Goal: Find specific page/section: Find specific page/section

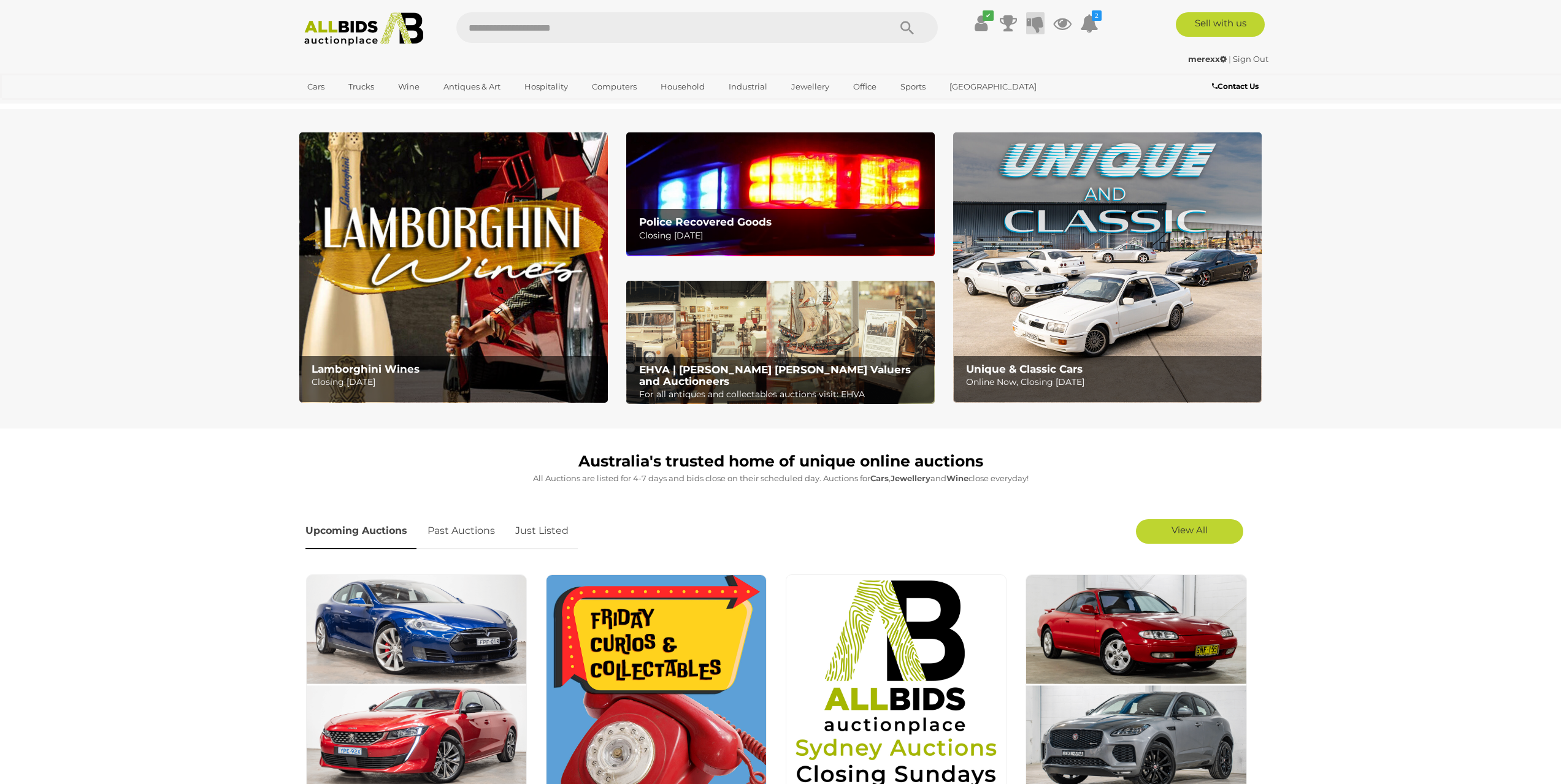
click at [1039, 22] on icon at bounding box center [1035, 24] width 17 height 22
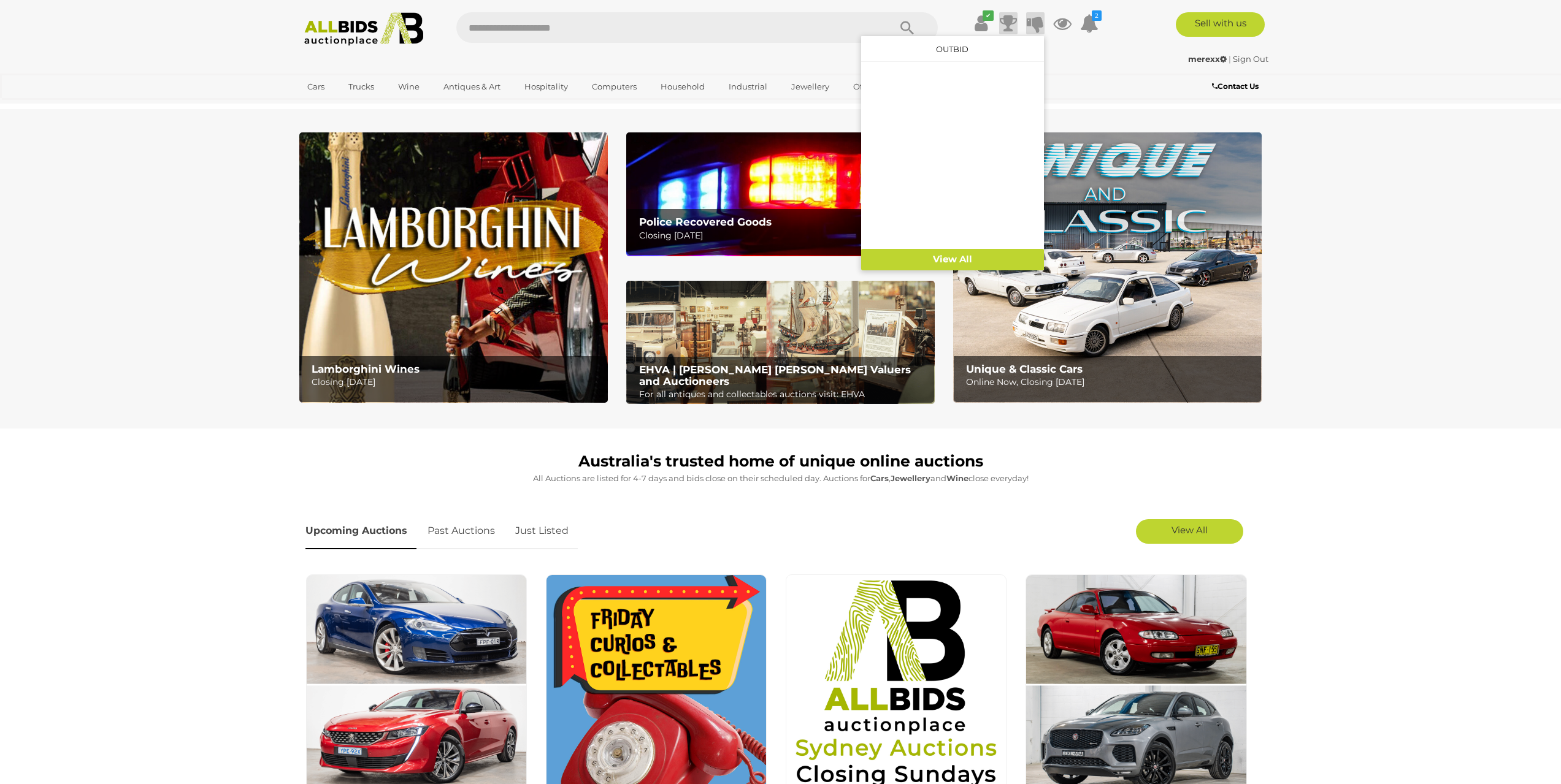
click at [1004, 20] on icon at bounding box center [1008, 24] width 17 height 22
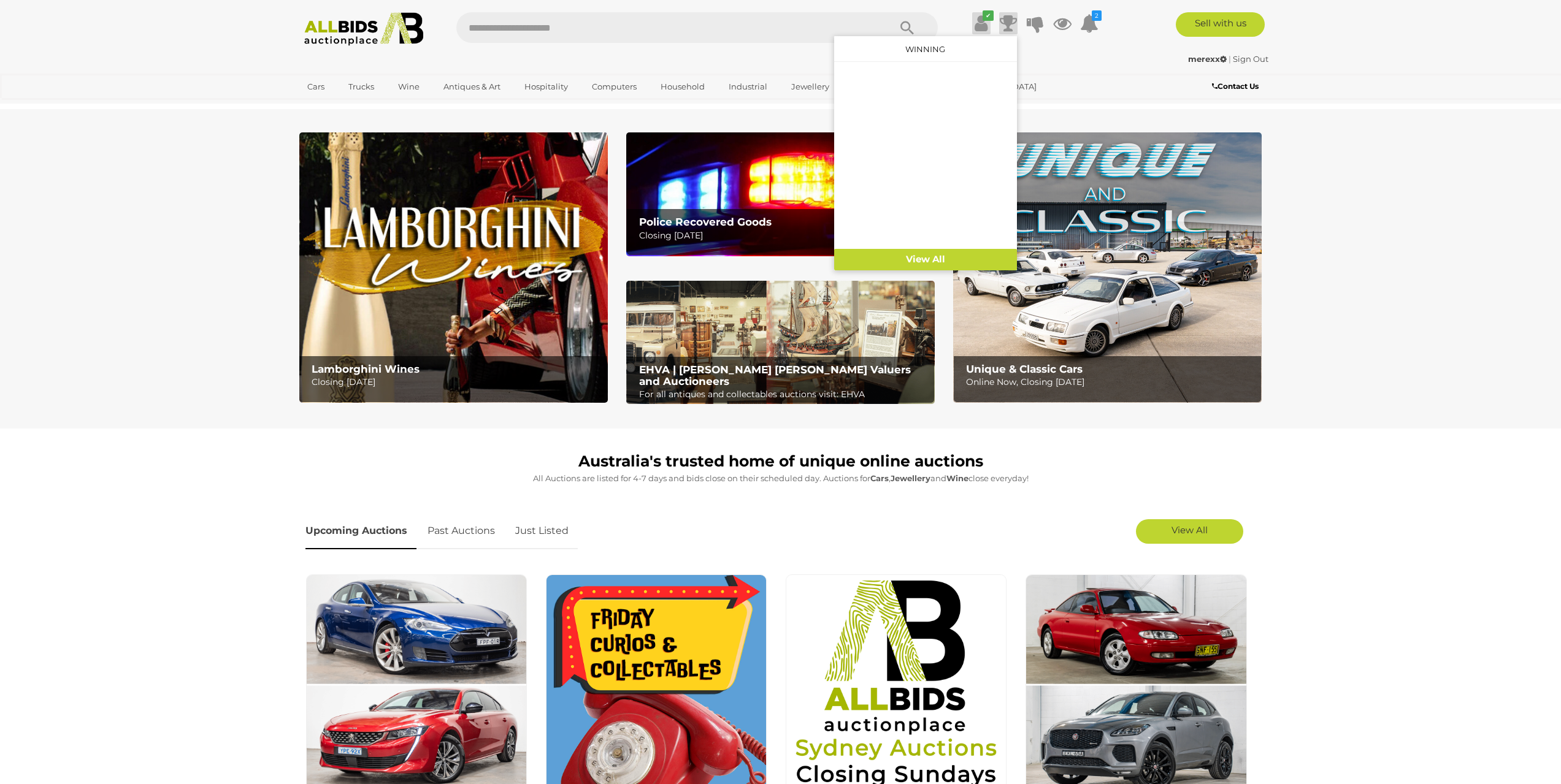
click at [979, 20] on icon at bounding box center [981, 24] width 13 height 22
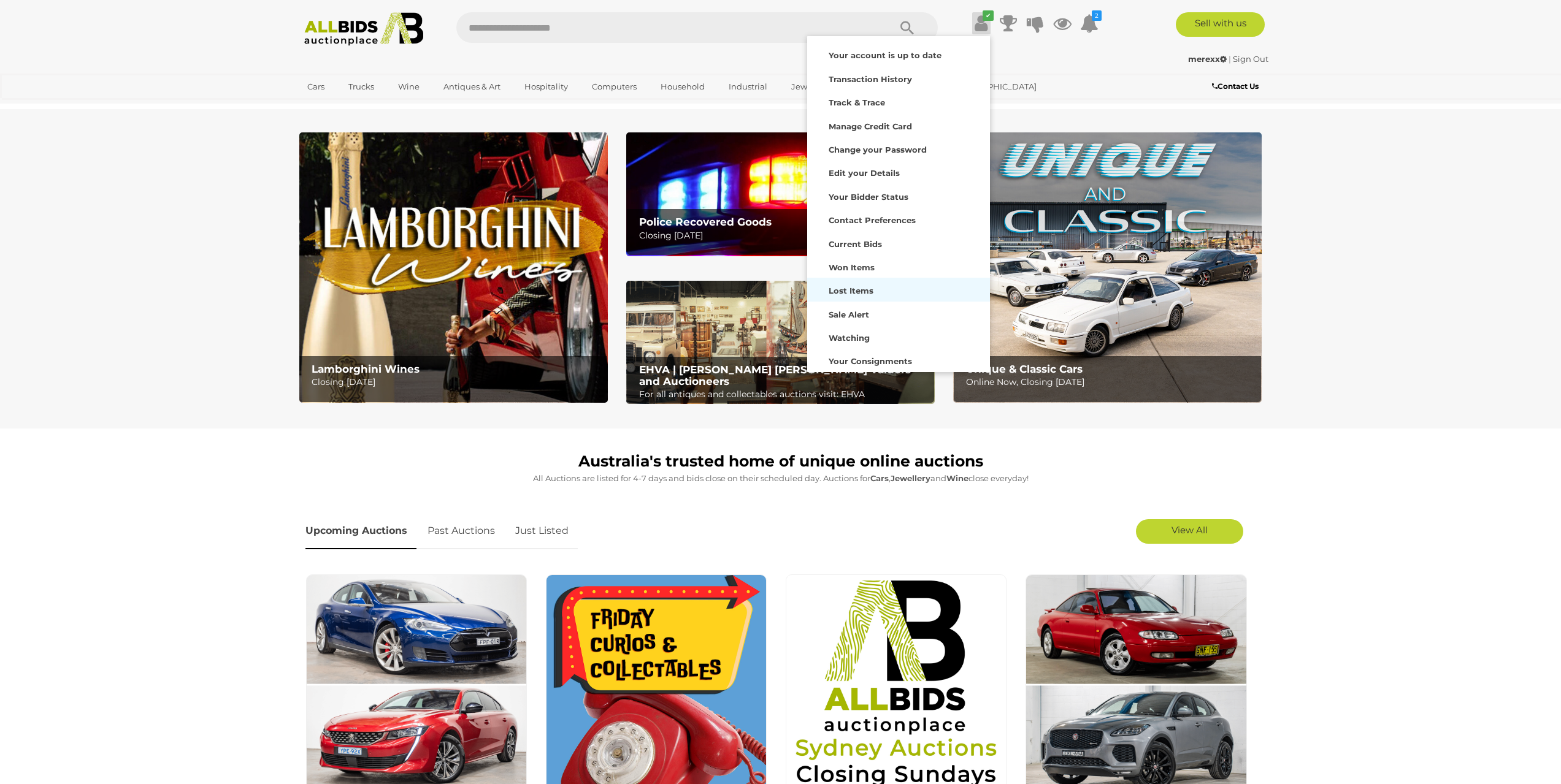
click at [853, 293] on strong "Lost Items" at bounding box center [850, 291] width 45 height 10
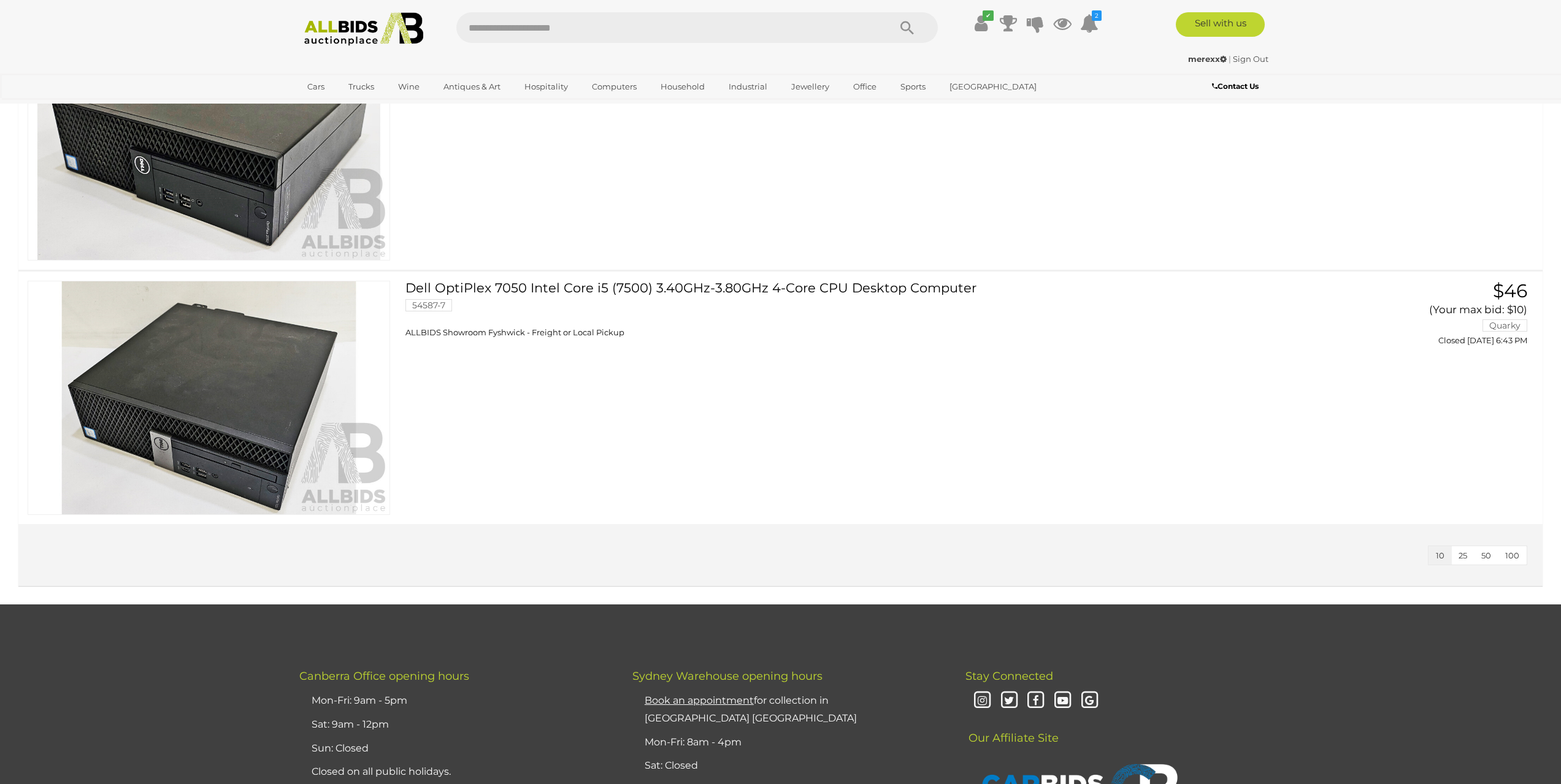
scroll to position [1533, 0]
